Goal: Check status: Check status

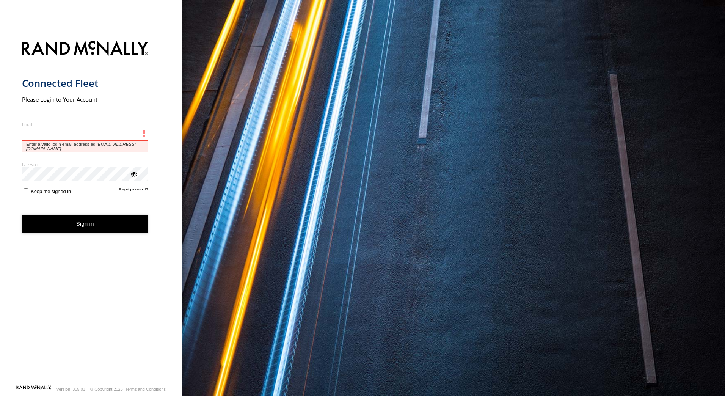
type input "**********"
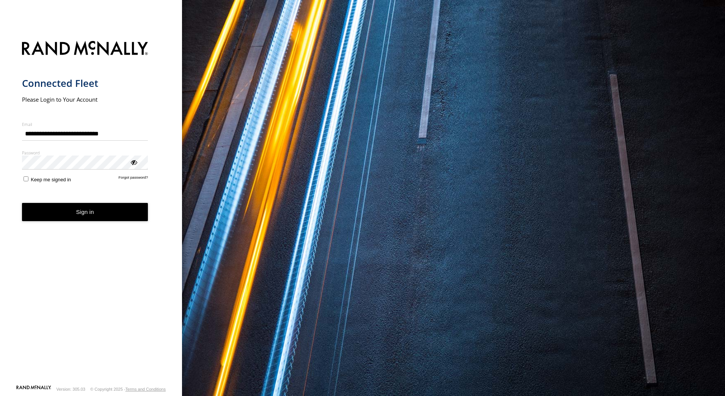
click at [78, 210] on form "**********" at bounding box center [91, 210] width 138 height 348
click at [74, 211] on button "Sign in" at bounding box center [85, 212] width 126 height 19
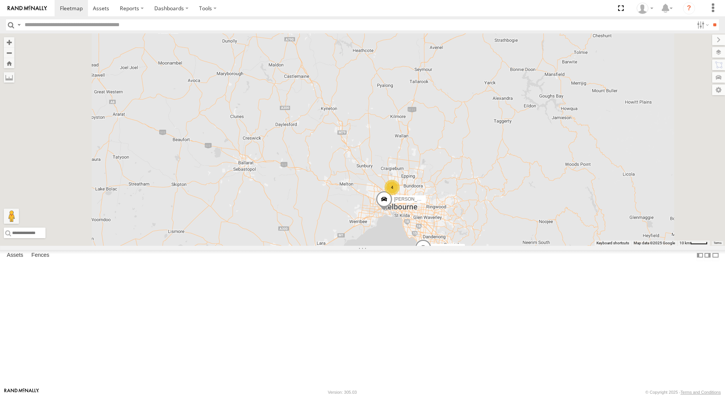
click at [392, 211] on span at bounding box center [384, 201] width 17 height 20
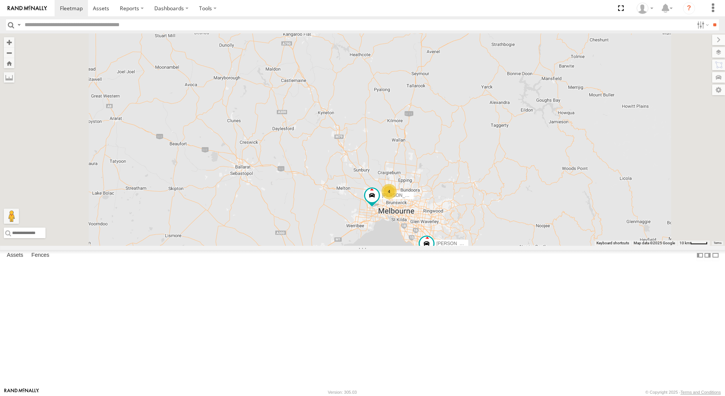
click at [396, 199] on div "4" at bounding box center [388, 191] width 15 height 15
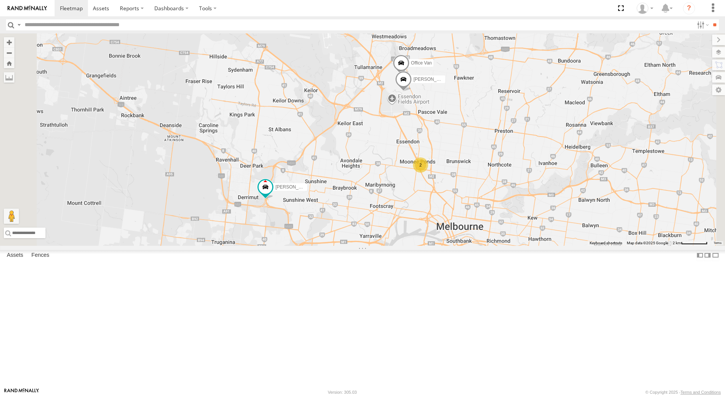
click at [428, 172] on div "2" at bounding box center [420, 164] width 15 height 15
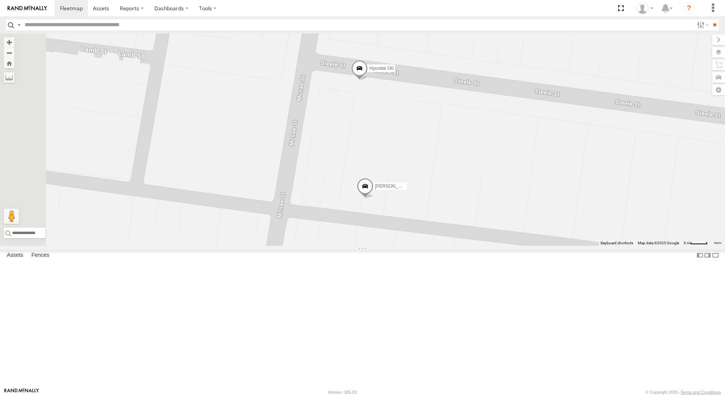
click at [622, 224] on div "David Bonaddio William Joyce Rob Serpell Office Van Peter Edwardes Stefan Weeks…" at bounding box center [362, 139] width 725 height 212
click at [368, 81] on span at bounding box center [359, 70] width 17 height 20
click at [543, 169] on div "David Bonaddio William Joyce Rob Serpell Office Van Peter Edwardes Stefan Weeks…" at bounding box center [362, 139] width 725 height 212
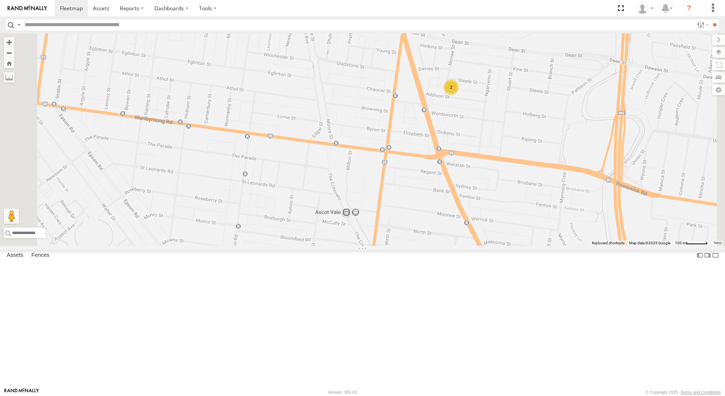
click at [0, 0] on span at bounding box center [0, 0] width 0 height 0
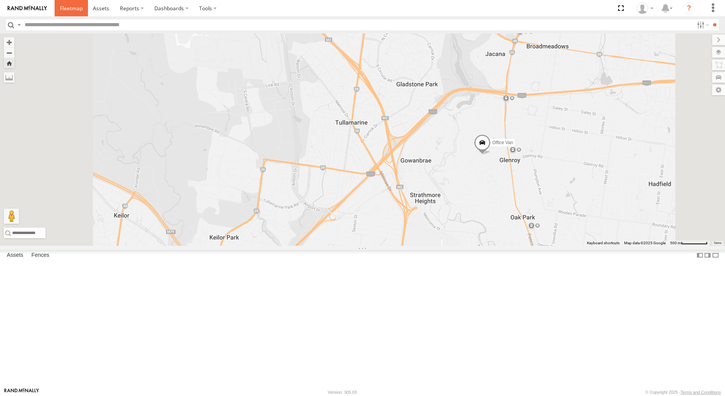
click at [67, 7] on span at bounding box center [71, 8] width 23 height 7
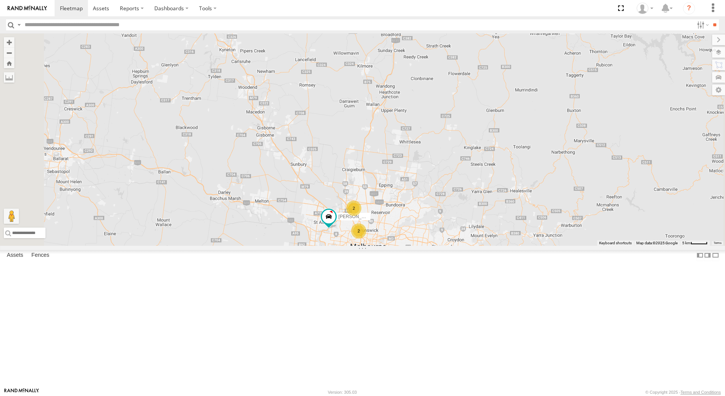
drag, startPoint x: 526, startPoint y: 231, endPoint x: 534, endPoint y: 136, distance: 94.8
click at [534, 136] on div "David Bonaddio William Joyce Rob Serpell 2 2" at bounding box center [362, 139] width 725 height 212
click at [366, 238] on div "2" at bounding box center [358, 230] width 15 height 15
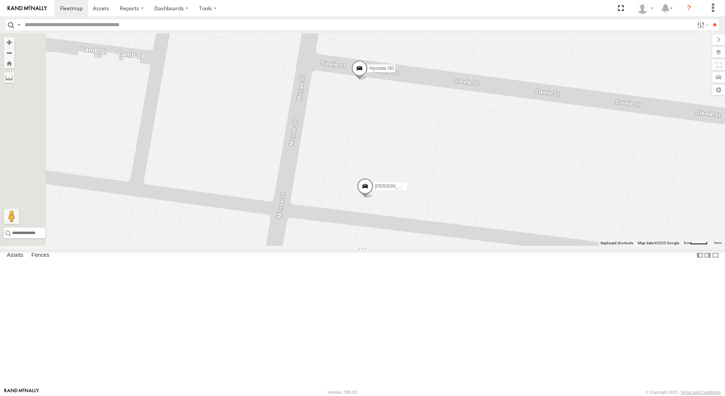
click at [566, 232] on div "David Bonaddio William Joyce Rob Serpell Stefan Weeks Hyundai I30" at bounding box center [362, 139] width 725 height 212
click at [74, 5] on span at bounding box center [71, 8] width 23 height 7
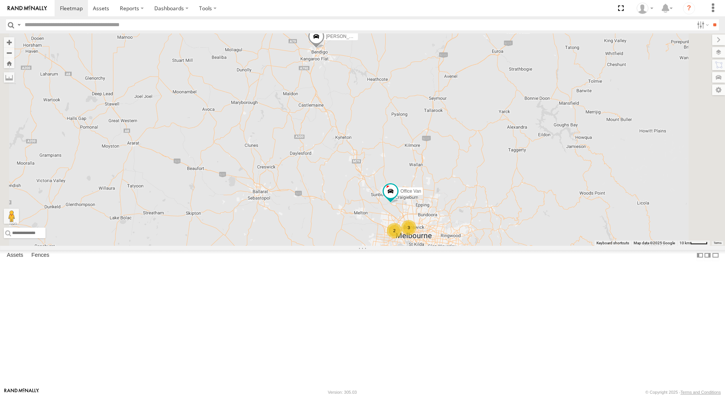
drag, startPoint x: 88, startPoint y: 71, endPoint x: 106, endPoint y: 70, distance: 17.8
click at [0, 0] on span at bounding box center [0, 0] width 0 height 0
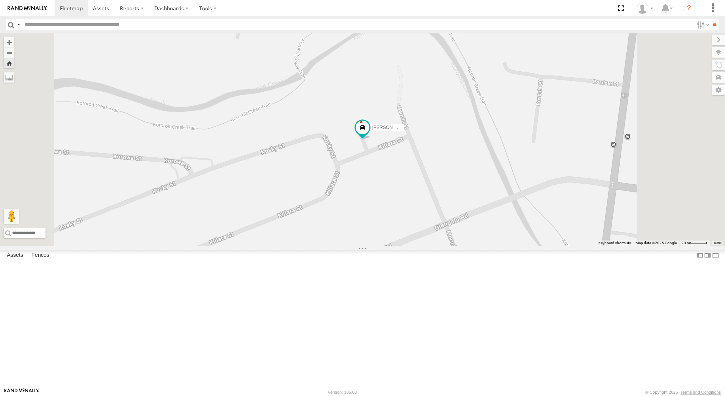
click at [0, 0] on span at bounding box center [0, 0] width 0 height 0
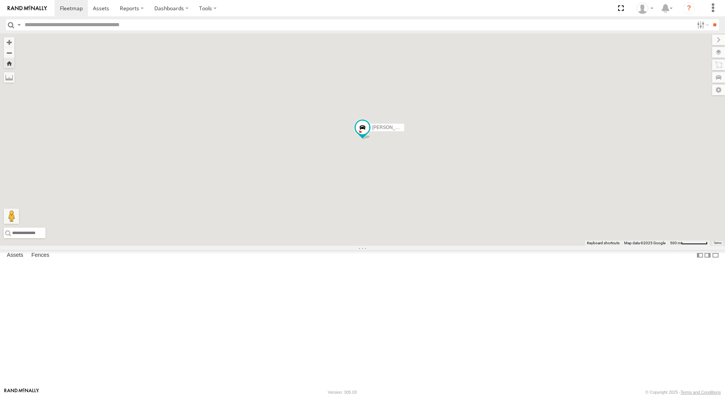
click at [0, 0] on span at bounding box center [0, 0] width 0 height 0
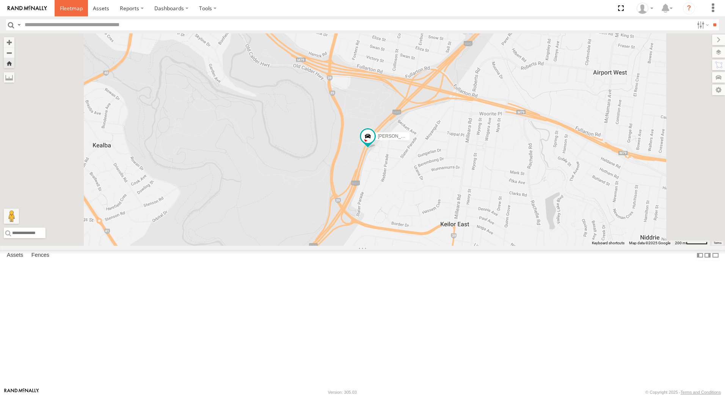
click at [66, 6] on span at bounding box center [71, 8] width 23 height 7
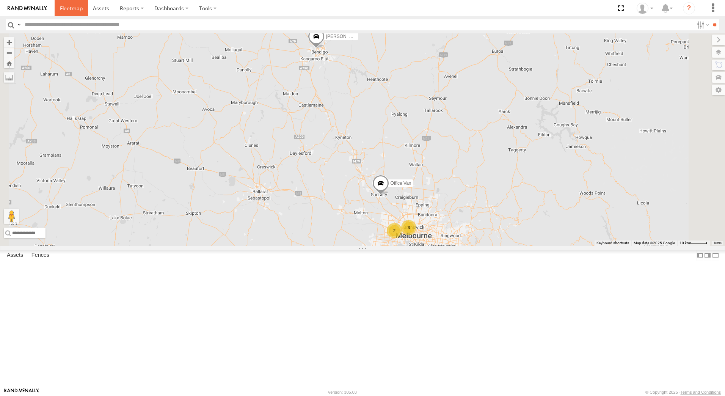
click at [72, 8] on span at bounding box center [71, 8] width 23 height 7
click at [600, 241] on div "Office Van 3 2 Rob Serpell" at bounding box center [362, 139] width 725 height 212
click at [77, 9] on span at bounding box center [71, 8] width 23 height 7
click at [74, 8] on span at bounding box center [71, 8] width 23 height 7
click at [72, 6] on span at bounding box center [71, 8] width 23 height 7
